Goal: Download file/media

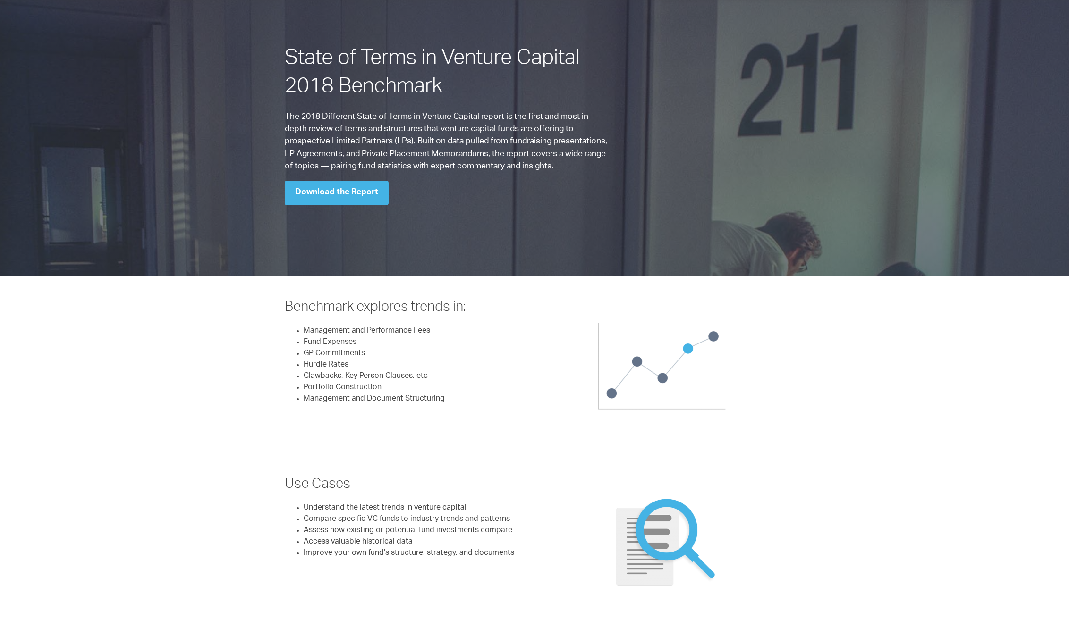
scroll to position [26, 0]
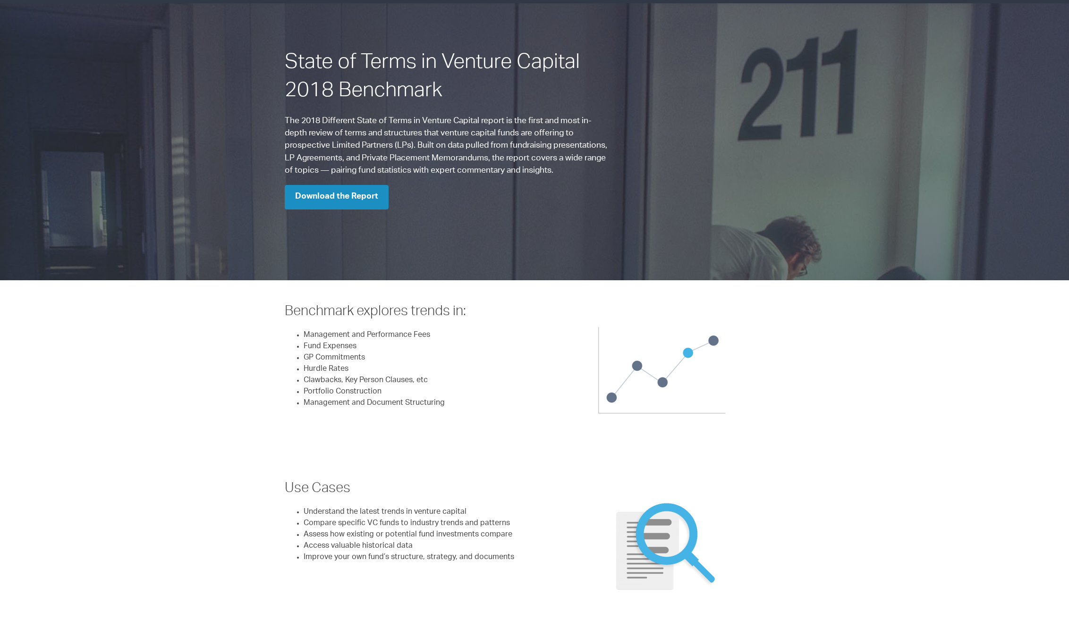
click at [347, 192] on link "Download the Report" at bounding box center [337, 197] width 104 height 25
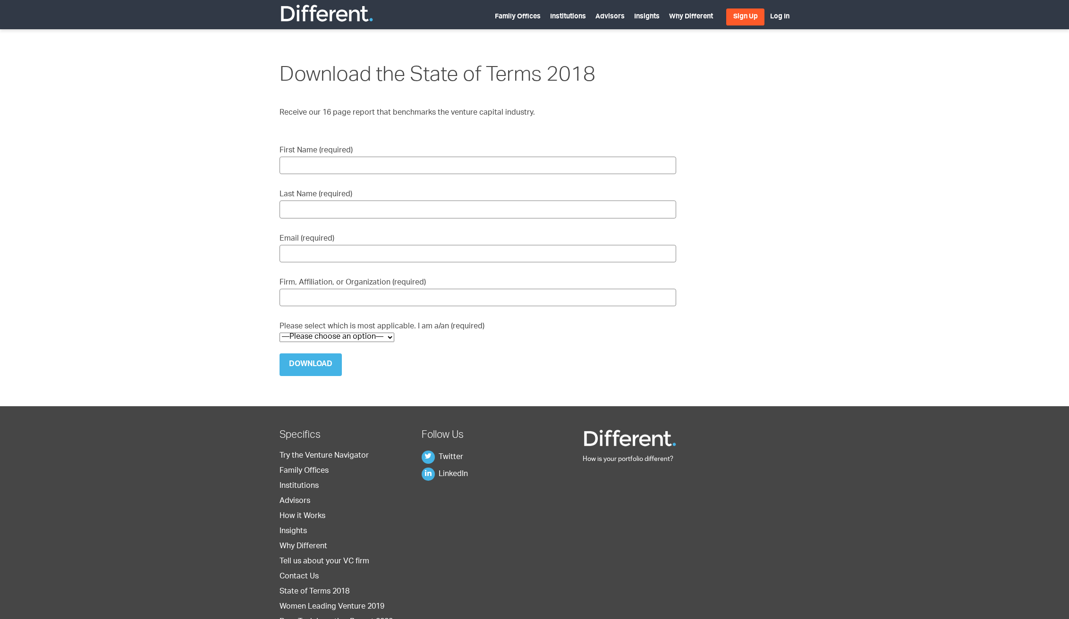
scroll to position [1, 0]
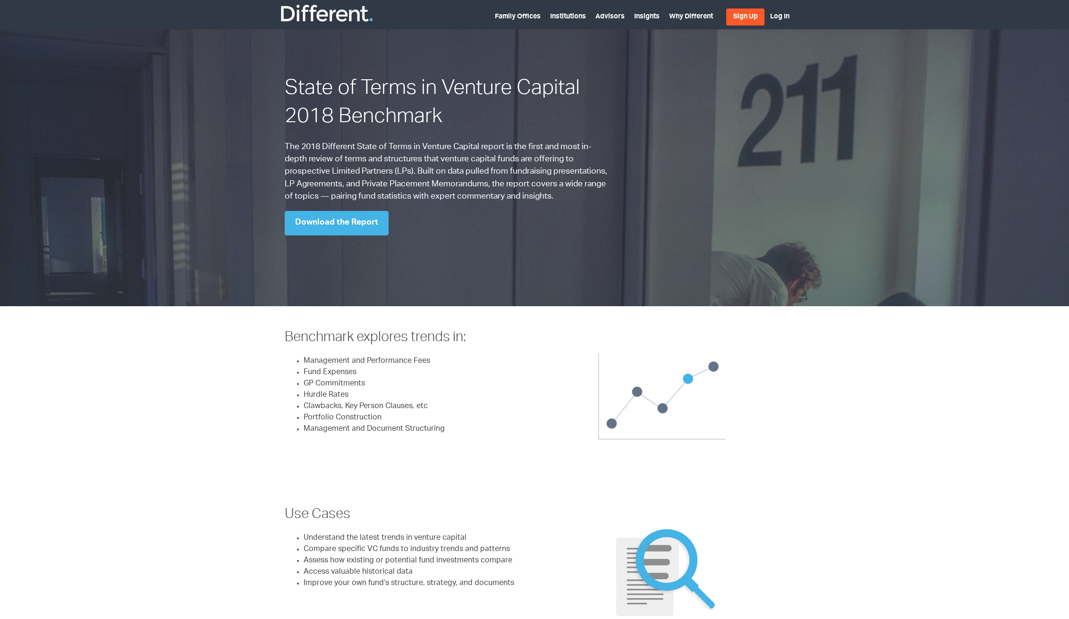
scroll to position [26, 0]
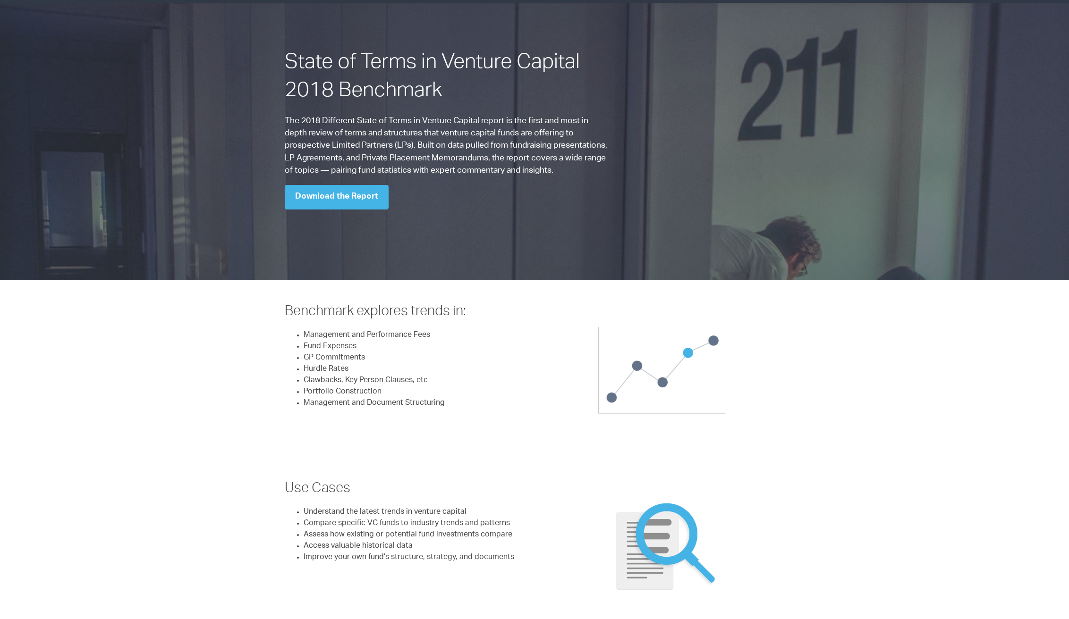
click at [322, 60] on h1 "State of Terms in Venture Capital 2018 Benchmark" at bounding box center [449, 78] width 328 height 57
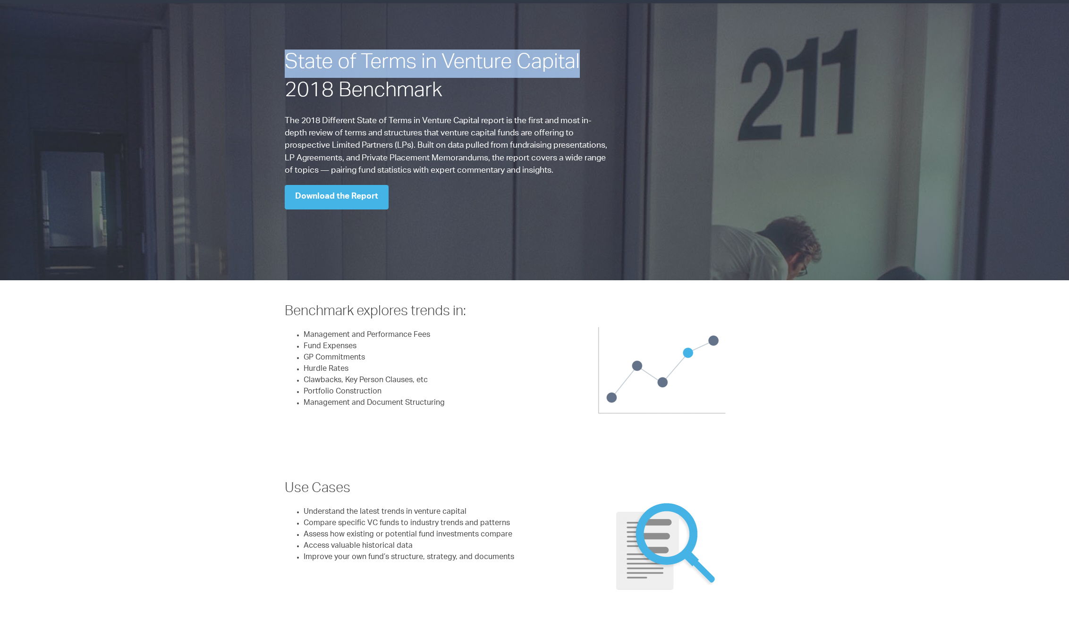
drag, startPoint x: 322, startPoint y: 60, endPoint x: 531, endPoint y: 53, distance: 208.8
click at [531, 53] on h1 "State of Terms in Venture Capital 2018 Benchmark" at bounding box center [449, 78] width 328 height 57
copy h1 "State of Terms in Venture Capital"
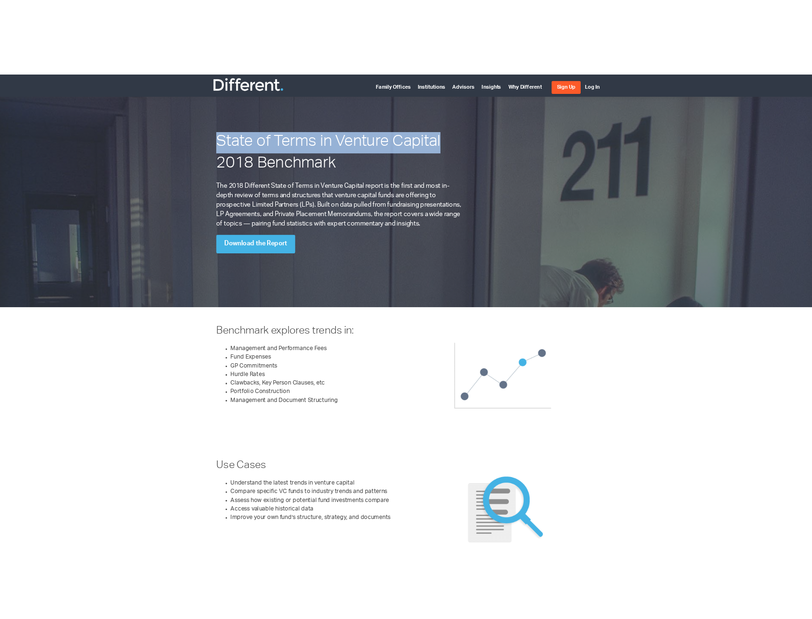
scroll to position [0, 0]
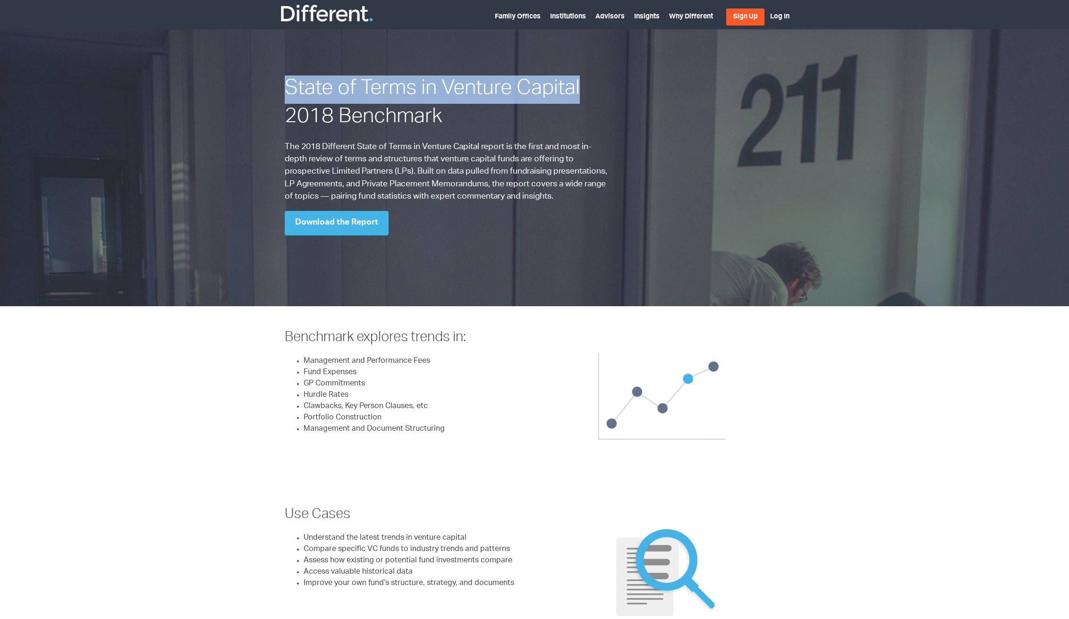
click at [353, 19] on img at bounding box center [326, 13] width 94 height 19
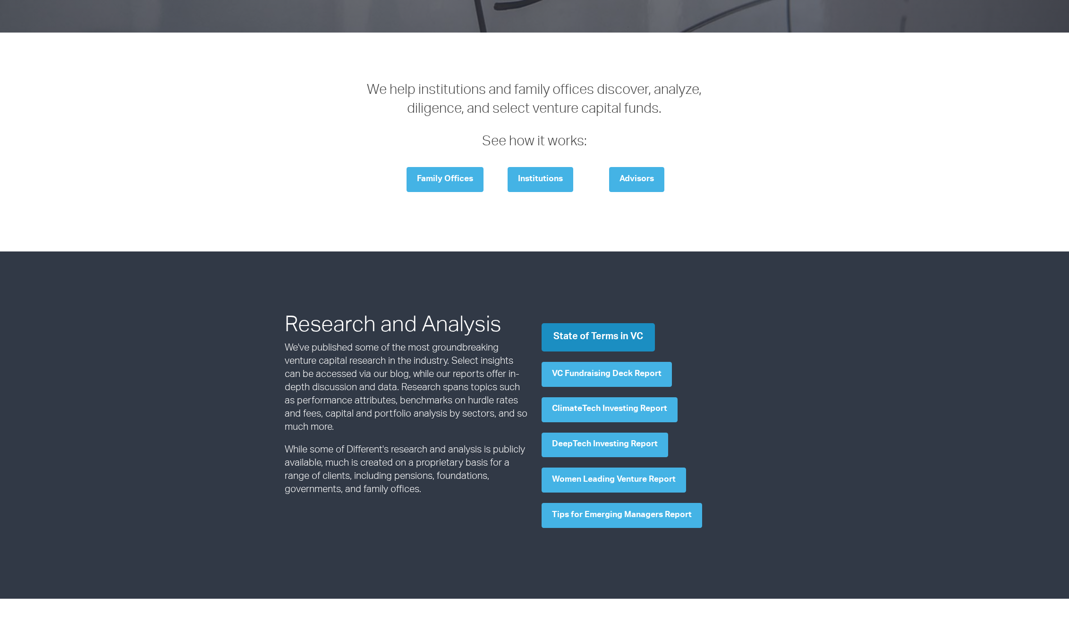
scroll to position [201, 0]
click at [564, 334] on link "State of Terms in VC" at bounding box center [598, 337] width 113 height 28
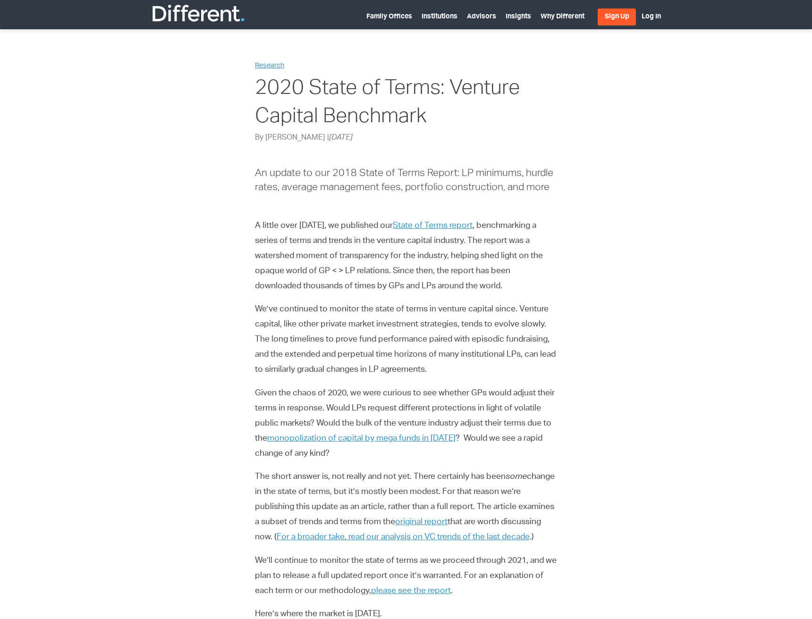
scroll to position [25, 0]
